Goal: Information Seeking & Learning: Understand process/instructions

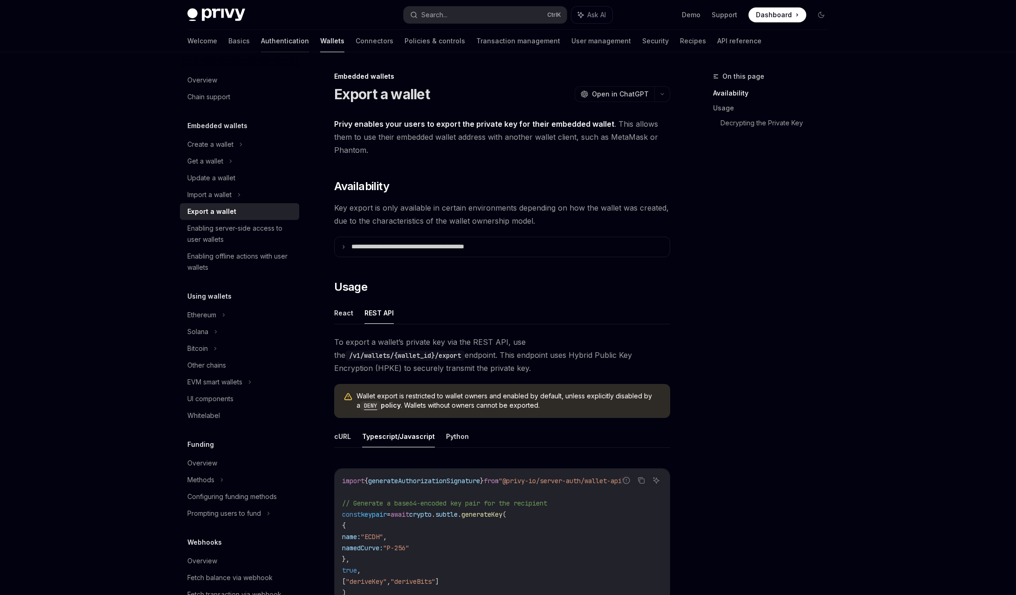
click at [261, 40] on link "Authentication" at bounding box center [285, 41] width 48 height 22
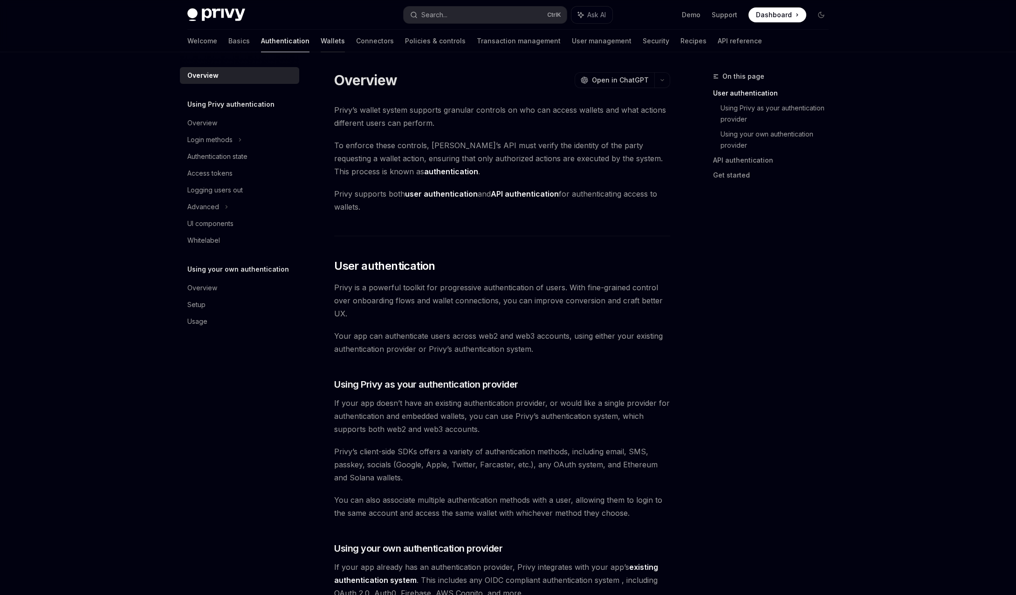
click at [321, 41] on link "Wallets" at bounding box center [333, 41] width 24 height 22
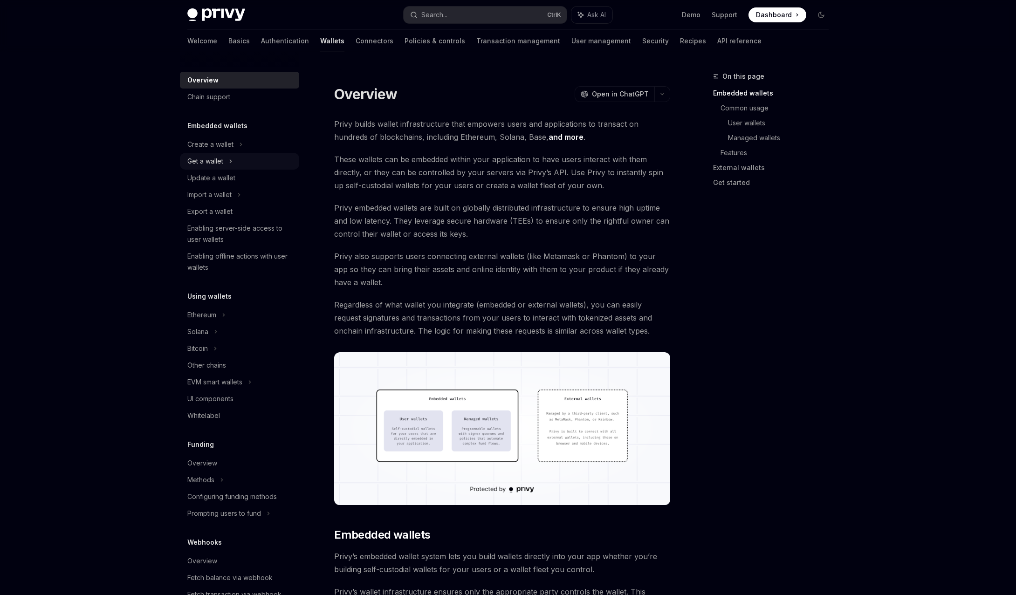
click at [239, 161] on div "Get a wallet" at bounding box center [239, 161] width 119 height 17
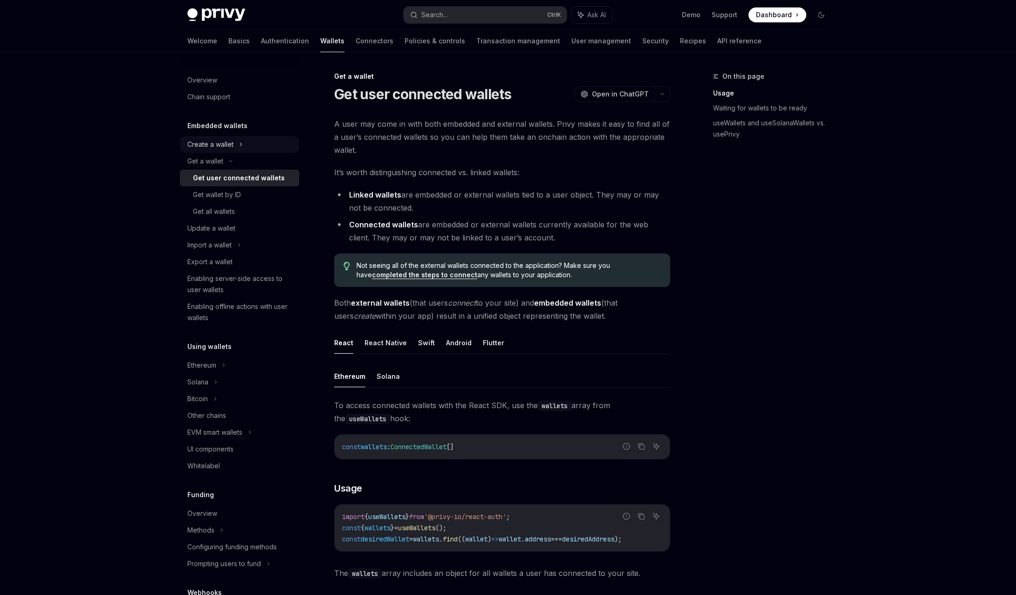
click at [232, 150] on div "Create a wallet" at bounding box center [239, 144] width 119 height 17
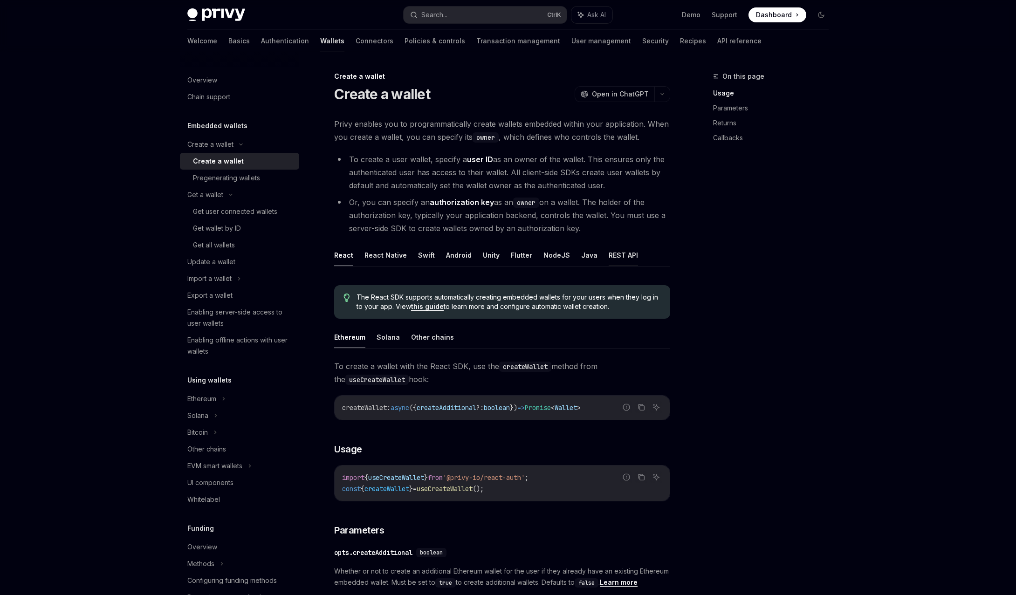
click at [626, 256] on button "REST API" at bounding box center [623, 255] width 29 height 22
type textarea "*"
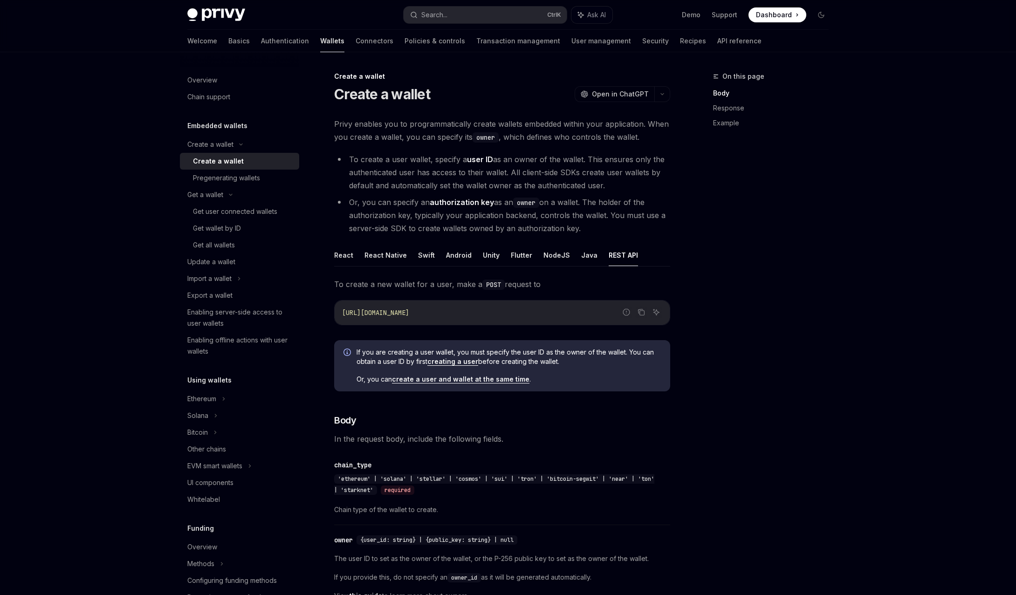
drag, startPoint x: 519, startPoint y: 194, endPoint x: 514, endPoint y: 181, distance: 13.9
click at [519, 194] on ul "To create a user wallet, specify a user ID as an owner of the wallet. This ensu…" at bounding box center [502, 194] width 336 height 82
click at [511, 27] on div "Privy Docs home page Search... Ctrl K Ask AI Demo Support Dashboard Dashboard S…" at bounding box center [507, 15] width 641 height 30
click at [501, 10] on button "Search... Ctrl K" at bounding box center [485, 15] width 163 height 17
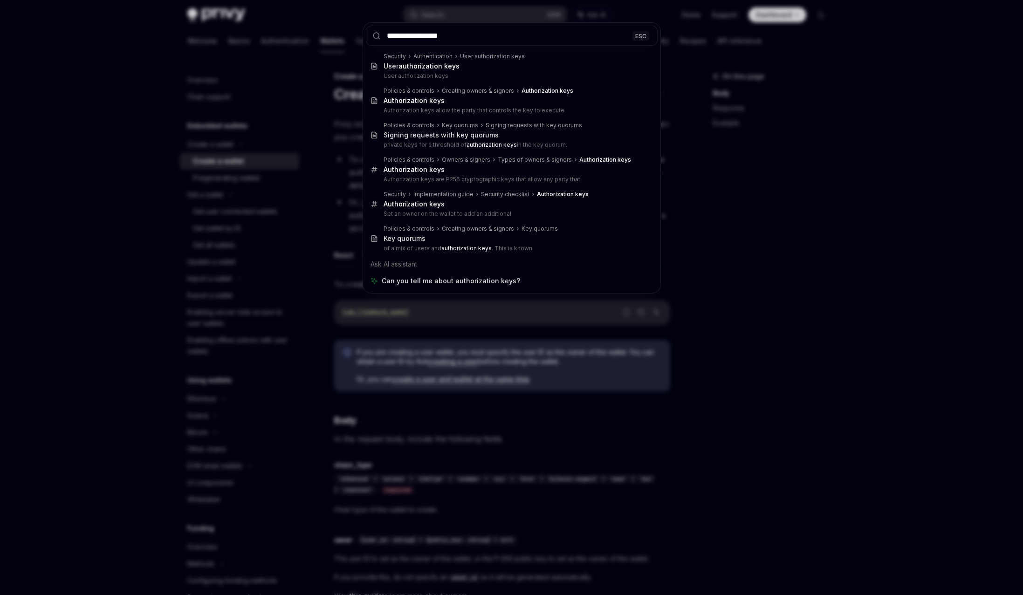
type input "**********"
click at [746, 245] on div "**********" at bounding box center [511, 297] width 1023 height 595
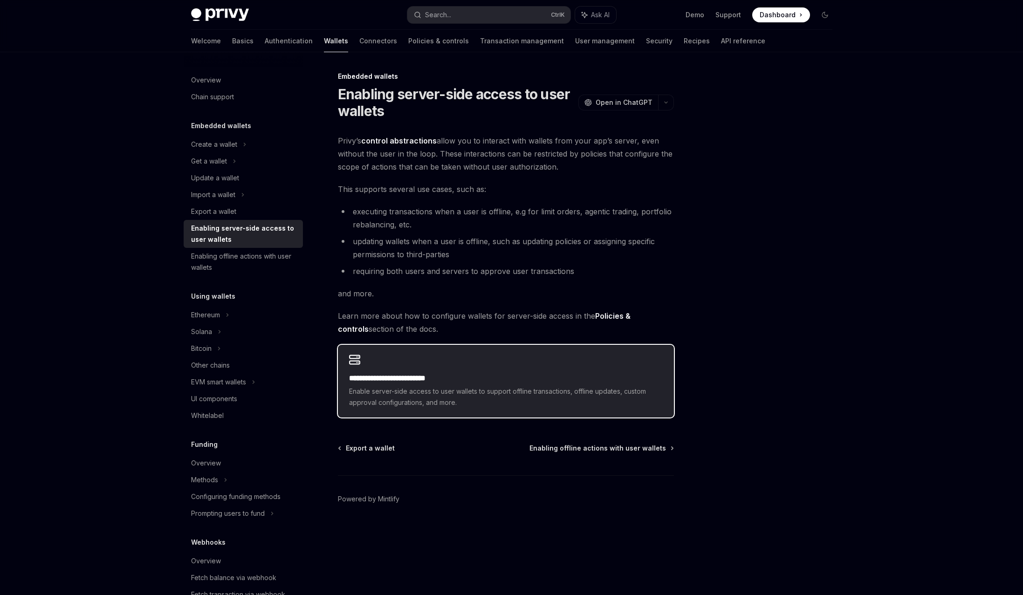
click at [492, 382] on h2 "**********" at bounding box center [506, 378] width 314 height 11
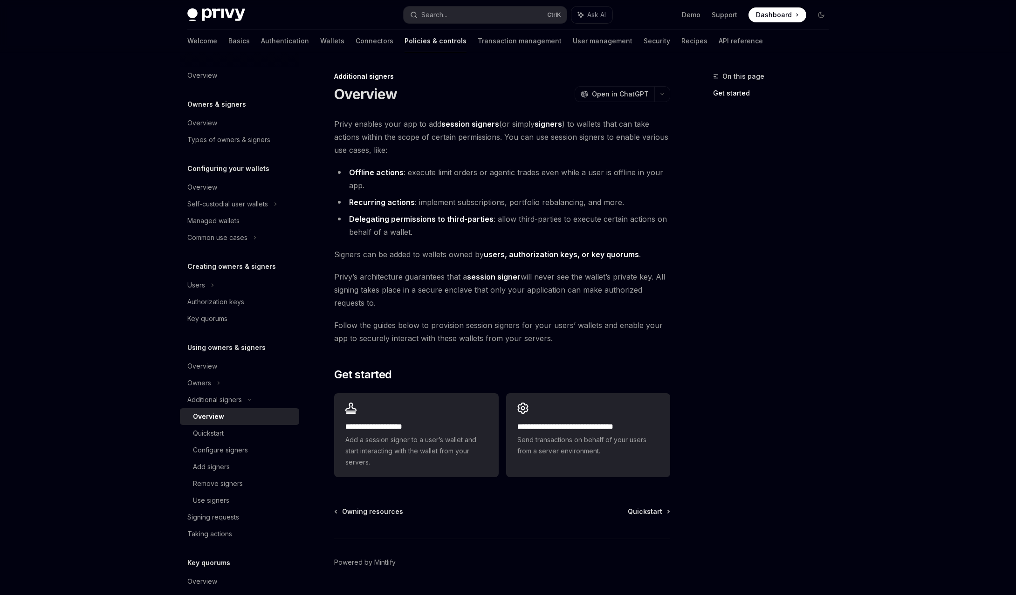
click at [530, 252] on link "users, authorization keys, or key quorums" at bounding box center [561, 255] width 155 height 10
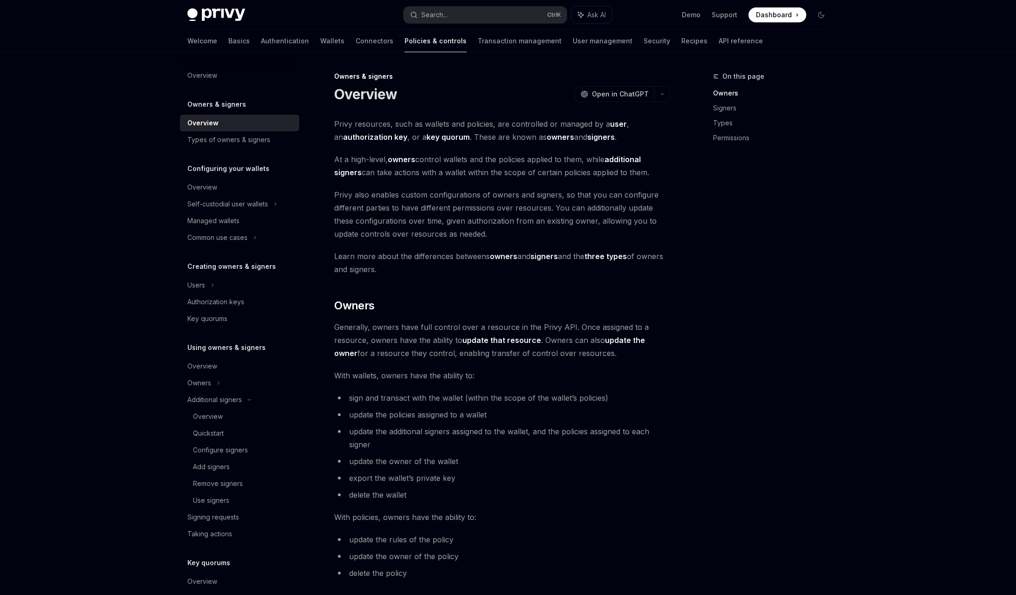
drag, startPoint x: 585, startPoint y: 172, endPoint x: 576, endPoint y: 170, distance: 8.5
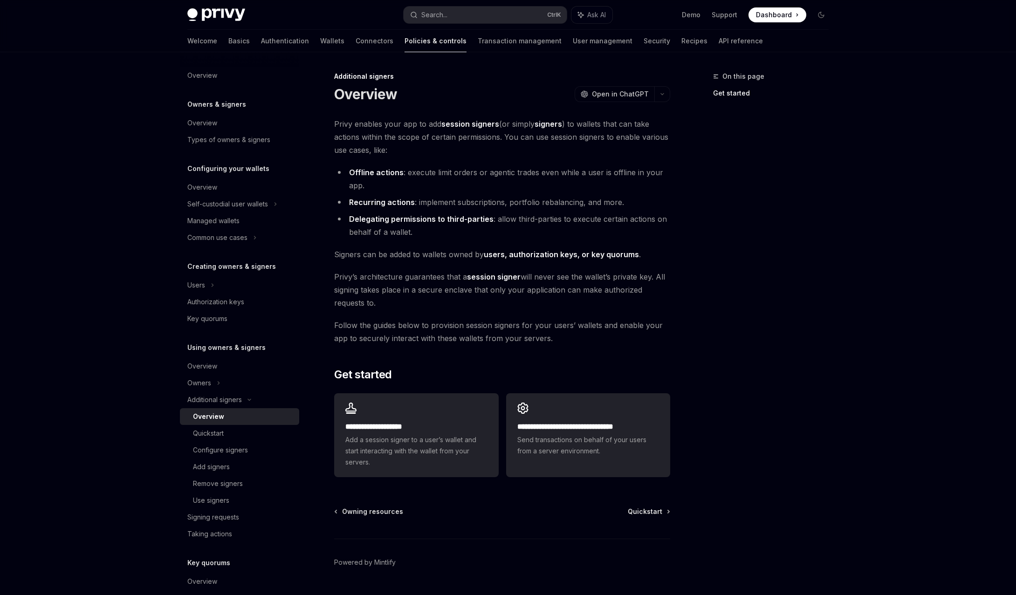
click at [563, 256] on link "users, authorization keys, or key quorums" at bounding box center [561, 255] width 155 height 10
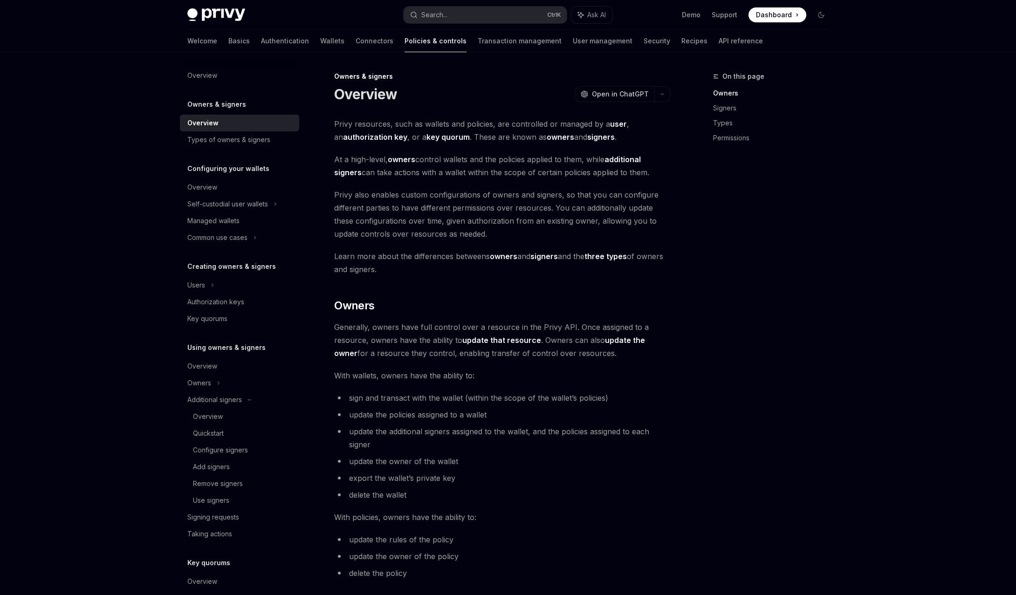
click at [631, 342] on strong "update the owner" at bounding box center [489, 347] width 311 height 22
click at [615, 259] on strong "three types" at bounding box center [606, 256] width 42 height 9
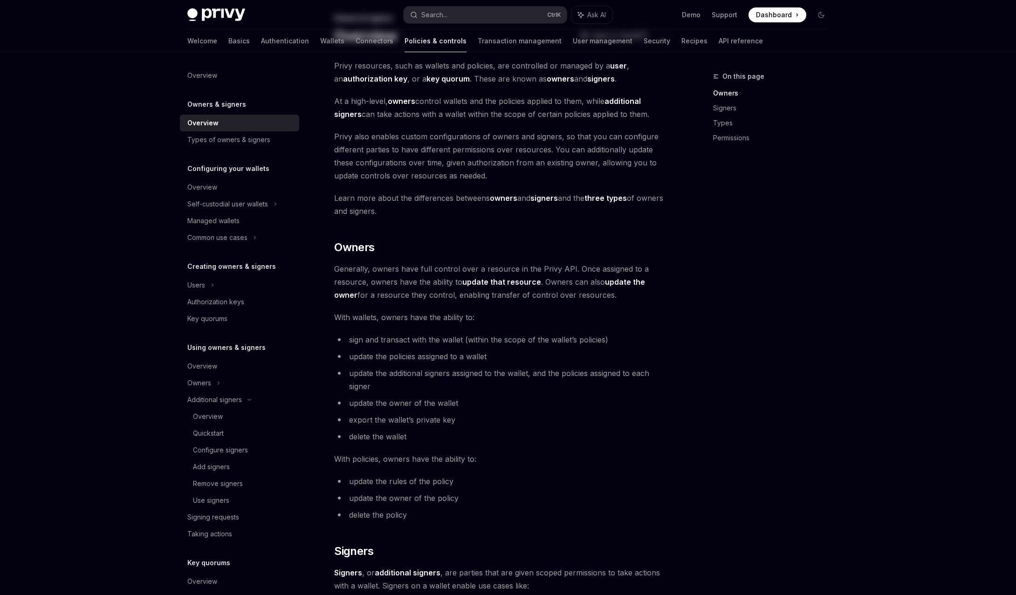
click at [615, 259] on div "Privy resources, such as wallets and policies, are controlled or managed by a u…" at bounding box center [502, 520] width 336 height 923
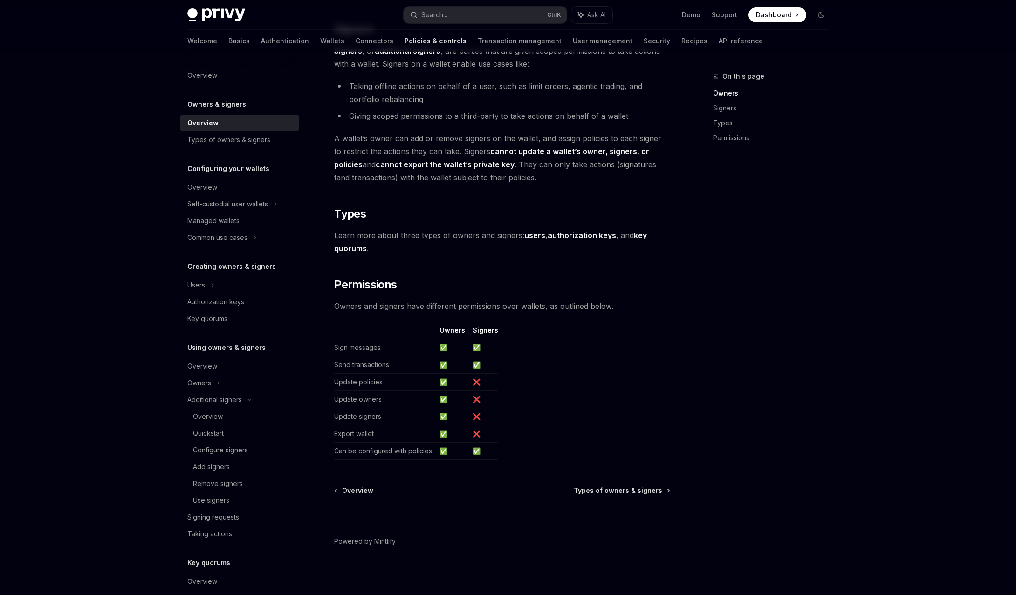
scroll to position [584, 0]
click at [486, 328] on th "Signers" at bounding box center [483, 330] width 29 height 14
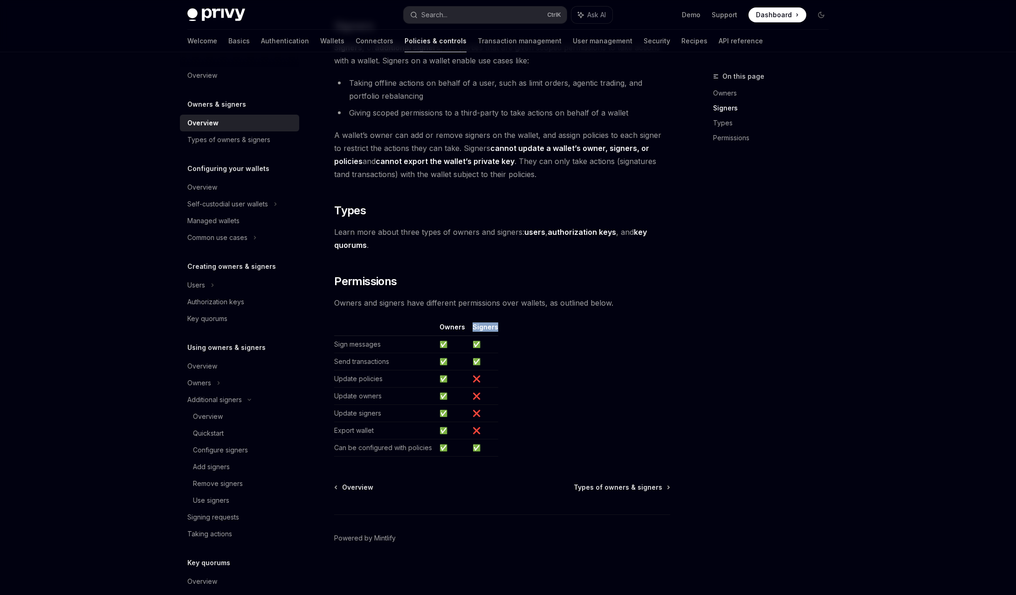
click at [486, 328] on th "Signers" at bounding box center [483, 330] width 29 height 14
click at [470, 335] on th "Signers" at bounding box center [483, 330] width 29 height 14
click at [587, 234] on strong "authorization keys" at bounding box center [582, 231] width 69 height 9
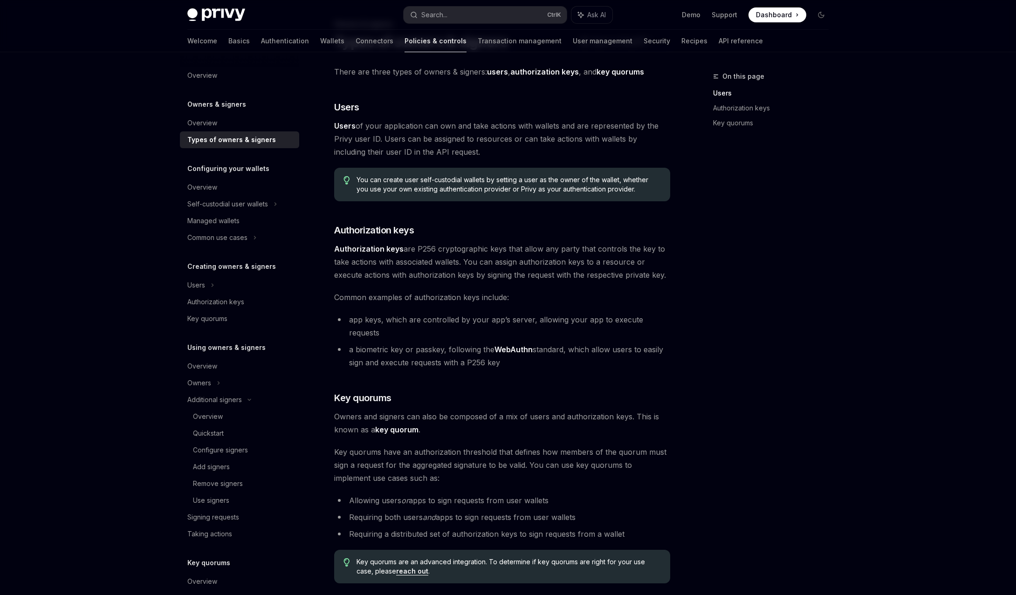
click at [433, 268] on span "Authorization keys are P256 cryptographic keys that allow any party that contro…" at bounding box center [502, 261] width 336 height 39
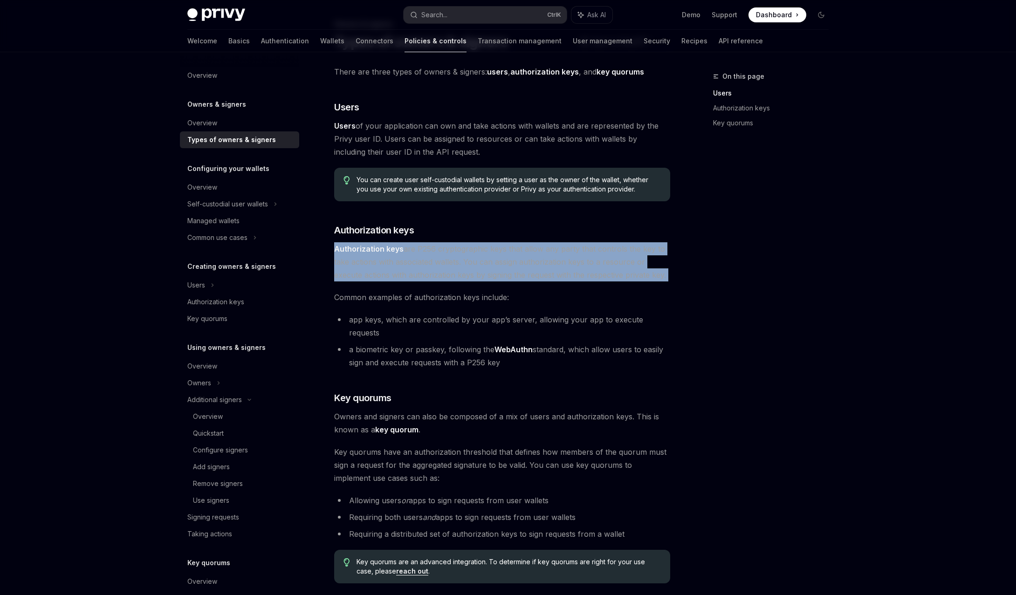
click at [433, 268] on span "Authorization keys are P256 cryptographic keys that allow any party that contro…" at bounding box center [502, 261] width 336 height 39
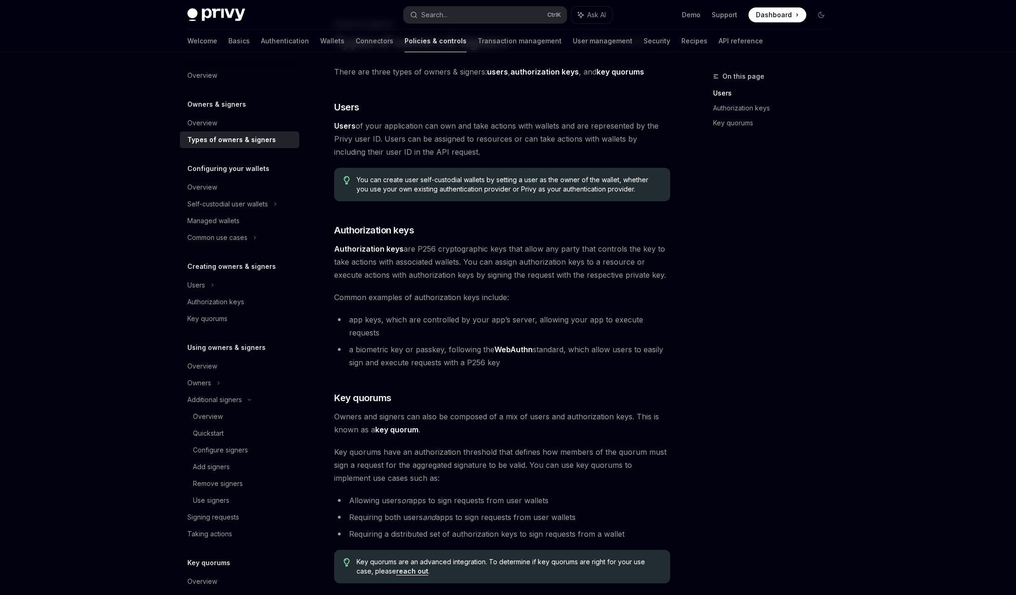
click at [418, 284] on div "There are three types of owners & signers: users , authorization keys , and key…" at bounding box center [502, 324] width 336 height 518
click at [532, 280] on span "Authorization keys are P256 cryptographic keys that allow any party that contro…" at bounding box center [502, 261] width 336 height 39
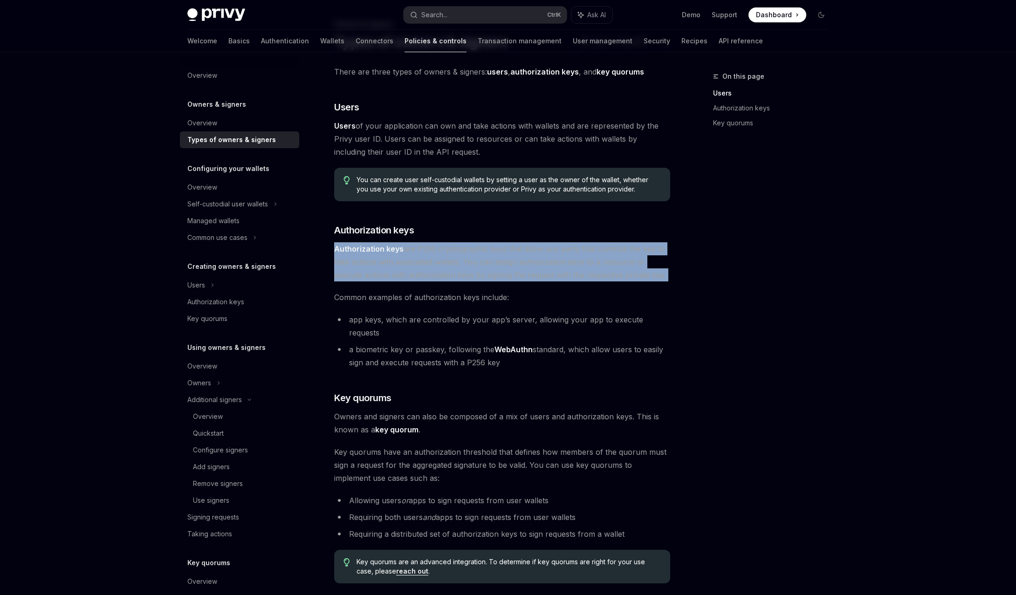
drag, startPoint x: 532, startPoint y: 280, endPoint x: 526, endPoint y: 283, distance: 6.9
click at [532, 280] on span "Authorization keys are P256 cryptographic keys that allow any party that contro…" at bounding box center [502, 261] width 336 height 39
click at [423, 271] on span "Authorization keys are P256 cryptographic keys that allow any party that contro…" at bounding box center [502, 261] width 336 height 39
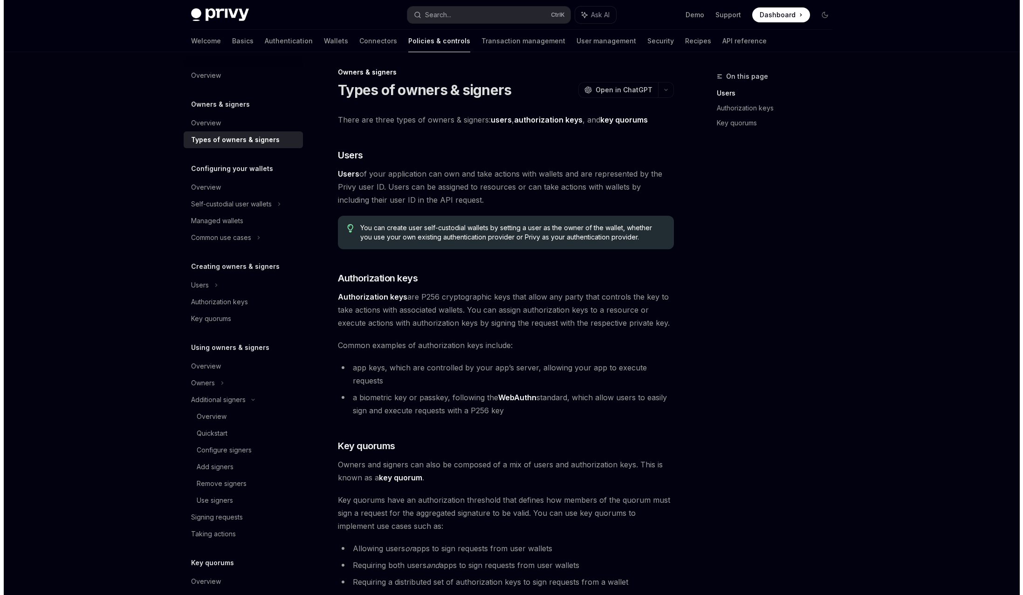
scroll to position [0, 0]
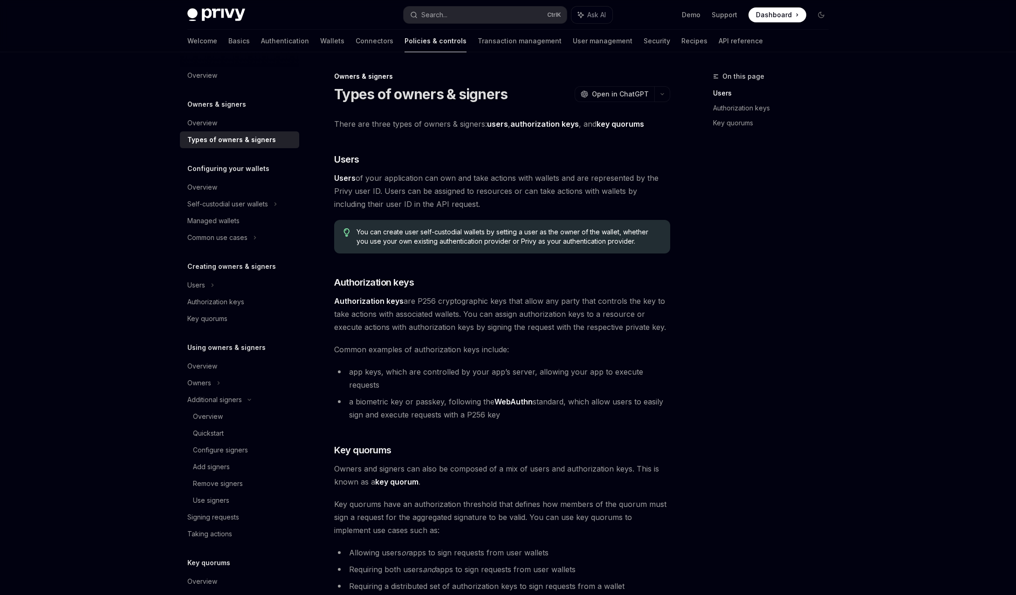
click at [438, 310] on span "Authorization keys are P256 cryptographic keys that allow any party that contro…" at bounding box center [502, 314] width 336 height 39
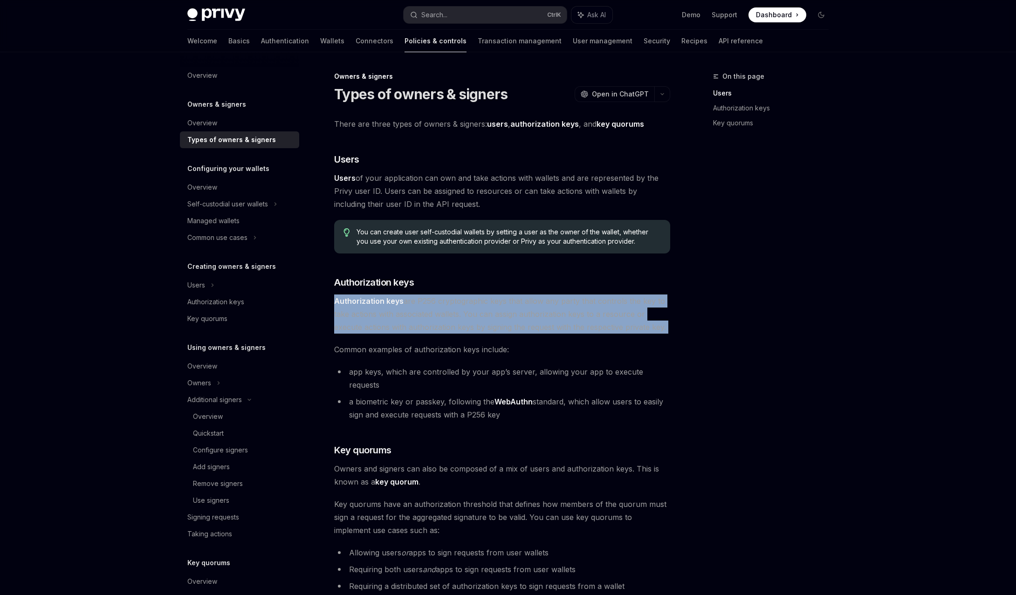
click at [438, 310] on span "Authorization keys are P256 cryptographic keys that allow any party that contro…" at bounding box center [502, 314] width 336 height 39
click at [432, 333] on span "Authorization keys are P256 cryptographic keys that allow any party that contro…" at bounding box center [502, 314] width 336 height 39
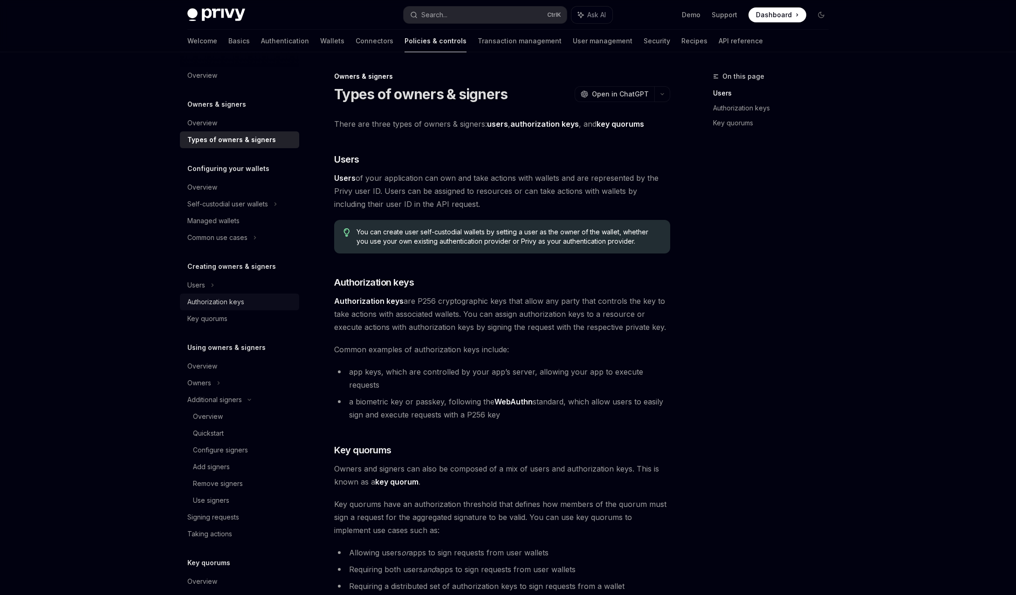
click at [214, 304] on div "Authorization keys" at bounding box center [215, 301] width 57 height 11
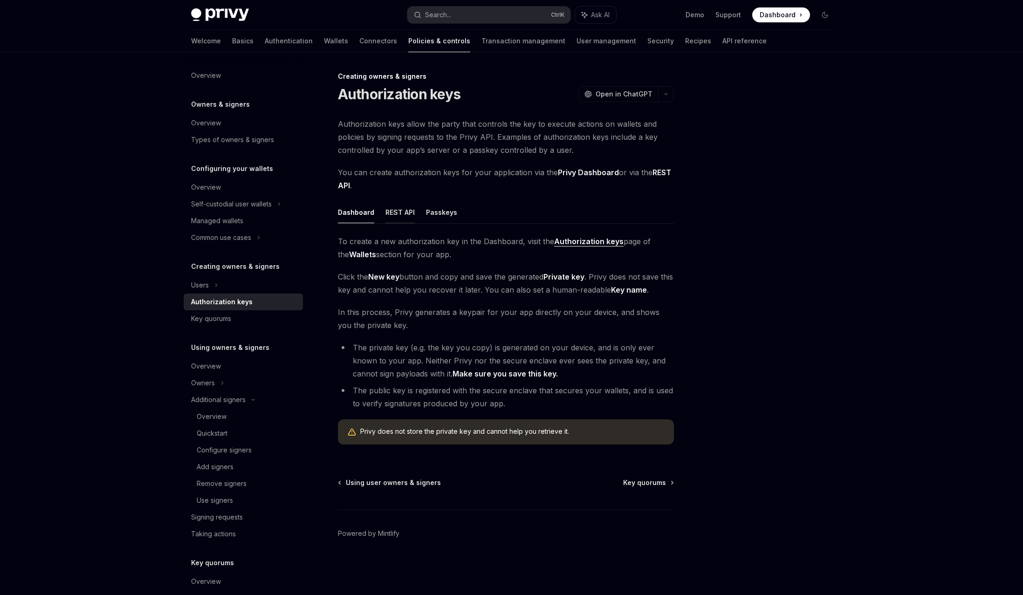
click at [409, 207] on button "REST API" at bounding box center [400, 212] width 29 height 22
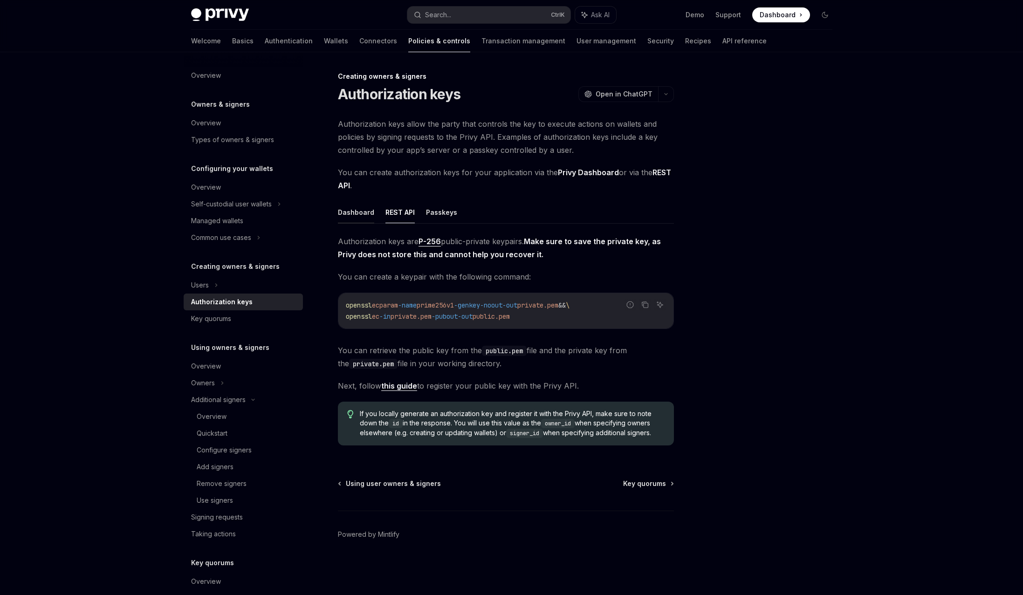
click at [357, 213] on button "Dashboard" at bounding box center [356, 212] width 36 height 22
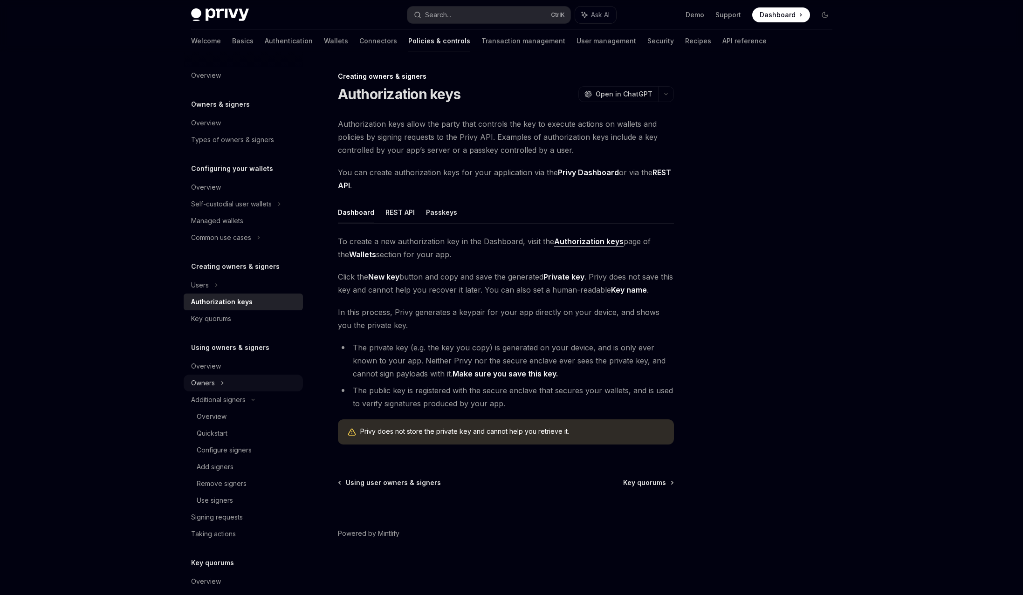
click at [251, 384] on div "Owners" at bounding box center [243, 383] width 119 height 17
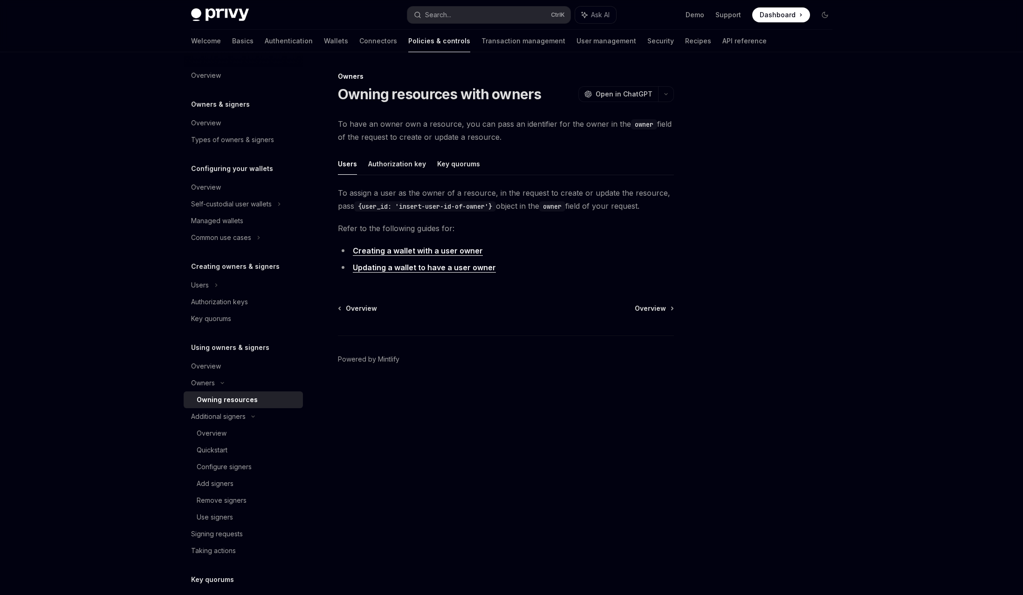
click at [465, 252] on link "Creating a wallet with a user owner" at bounding box center [418, 251] width 130 height 10
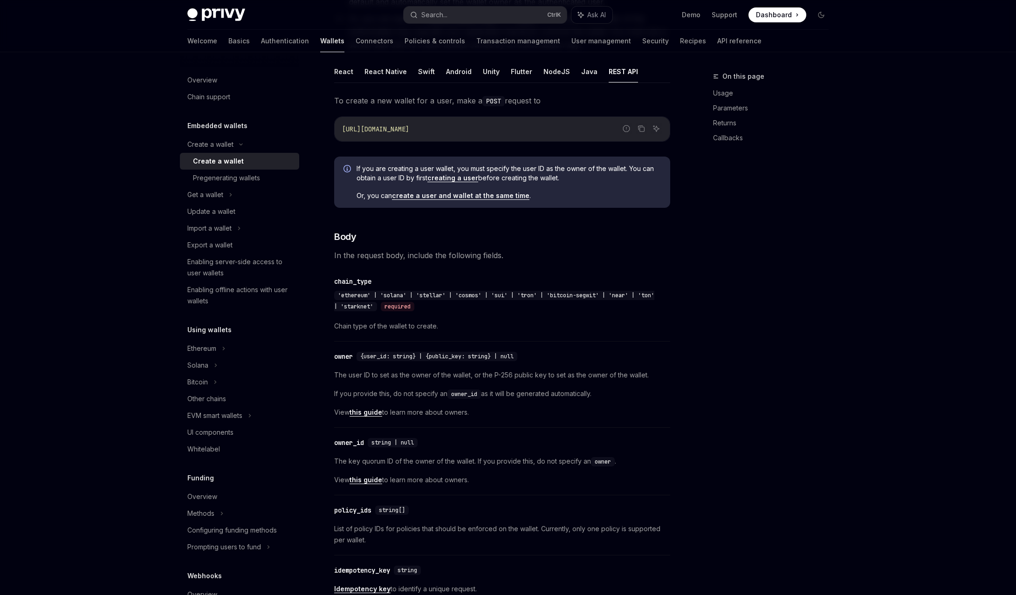
scroll to position [183, 0]
click at [371, 414] on link "this guide" at bounding box center [366, 413] width 33 height 8
click at [463, 395] on code "owner_id" at bounding box center [464, 395] width 34 height 9
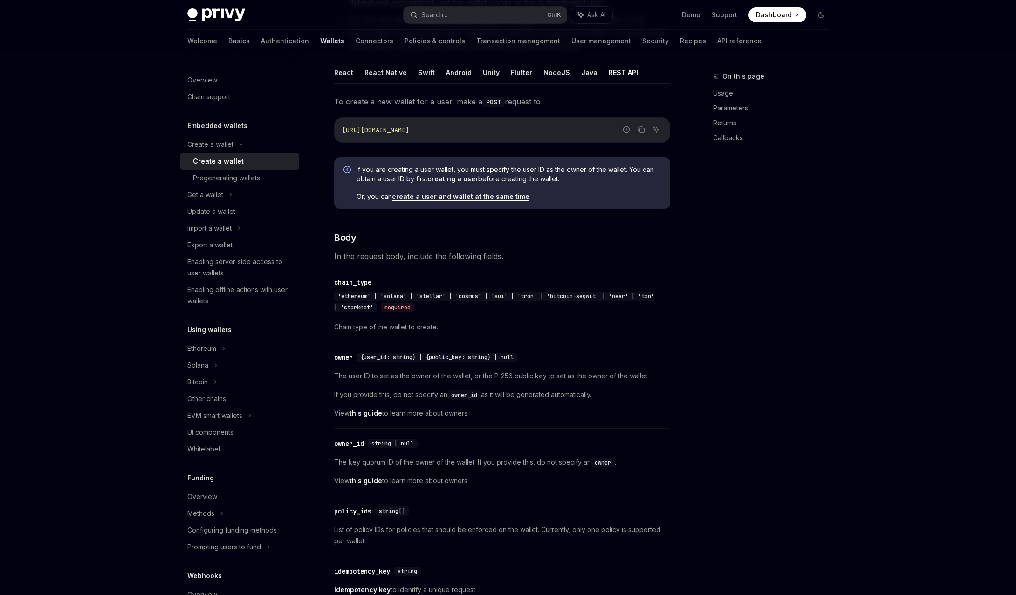
click at [462, 406] on div "The user ID to set as the owner of the wallet, or the P-256 public key to set a…" at bounding box center [502, 395] width 336 height 48
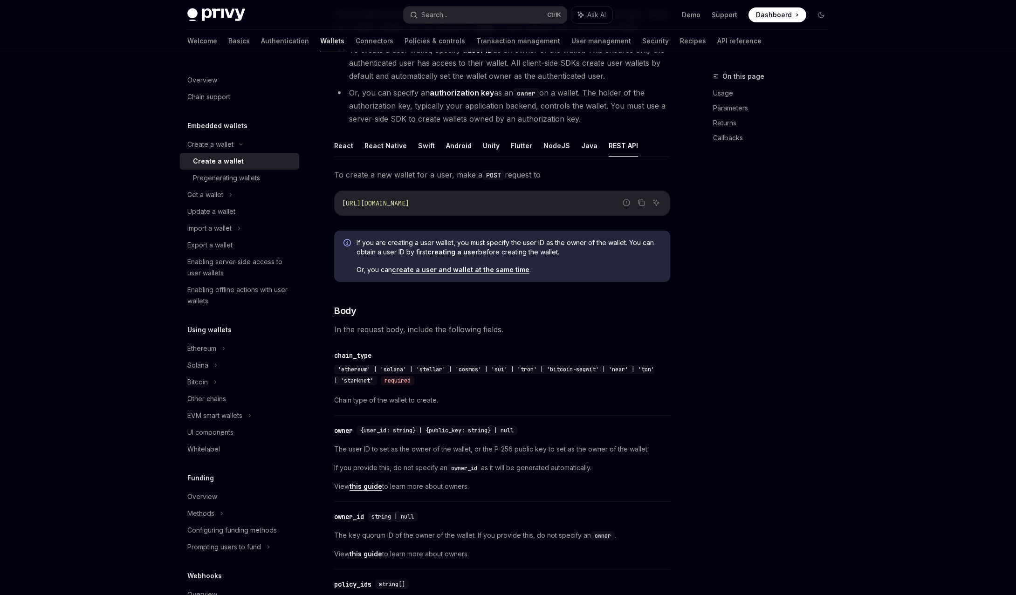
scroll to position [0, 0]
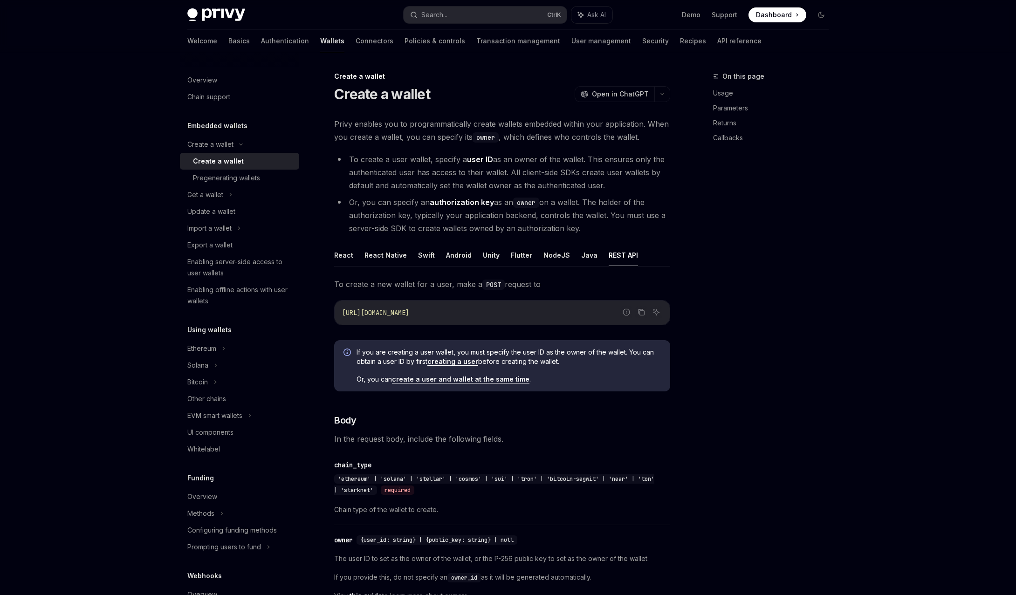
click at [469, 363] on link "creating a user" at bounding box center [452, 362] width 51 height 8
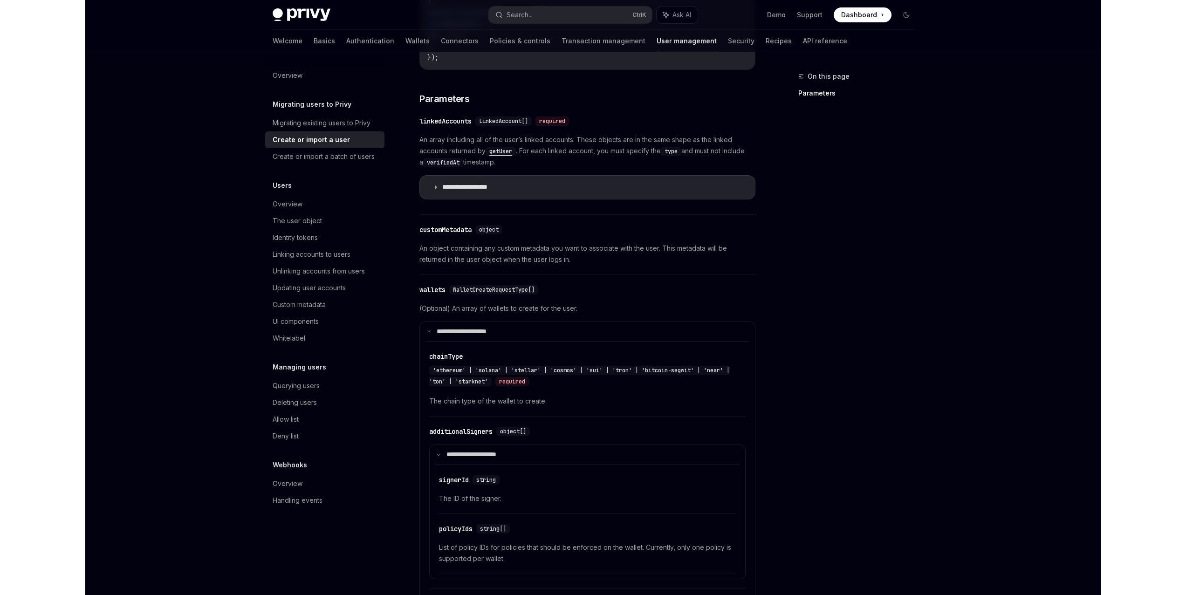
scroll to position [145, 0]
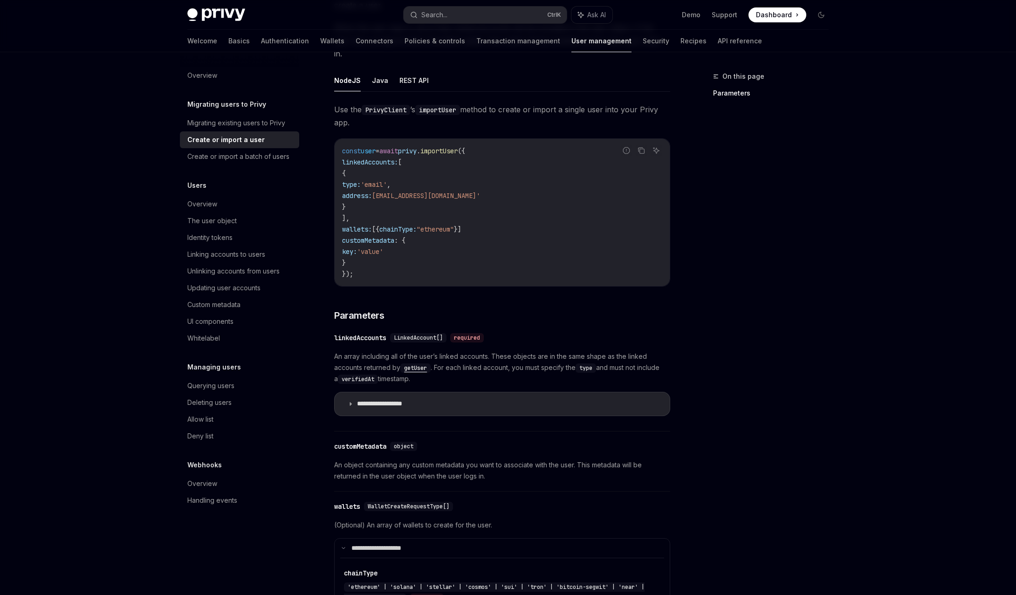
type textarea "*"
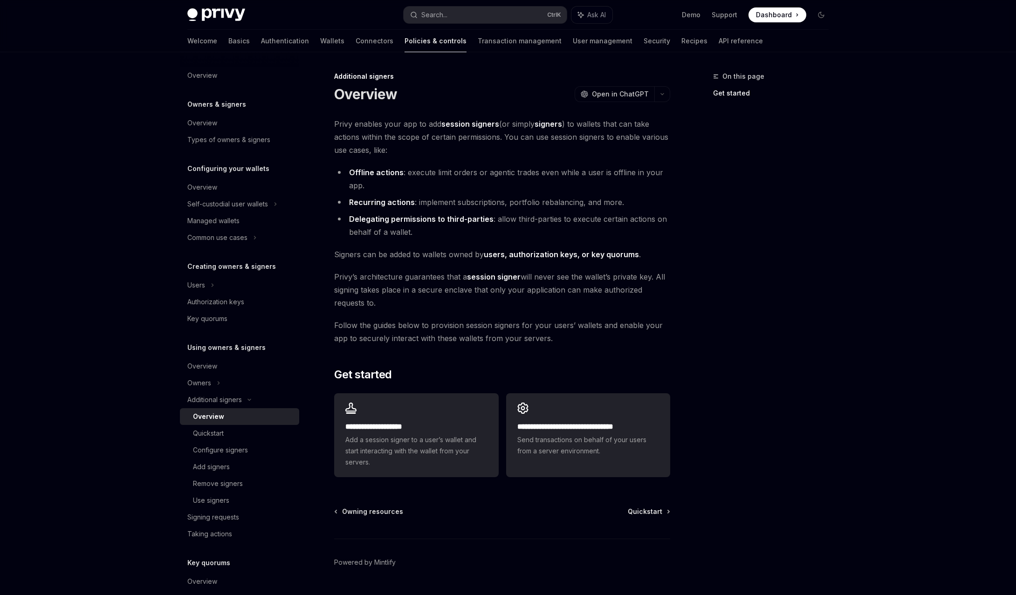
type textarea "*"
